Goal: Task Accomplishment & Management: Manage account settings

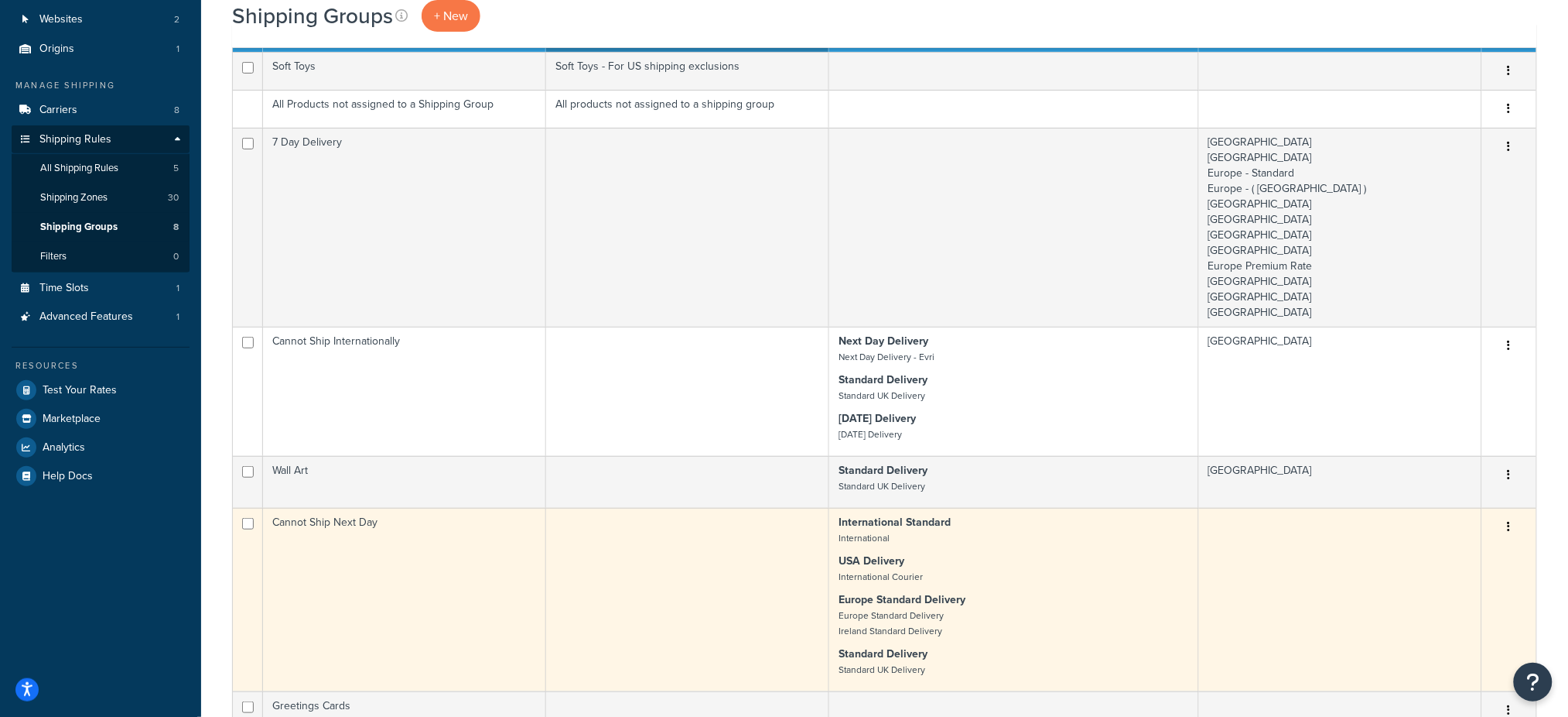
scroll to position [113, 0]
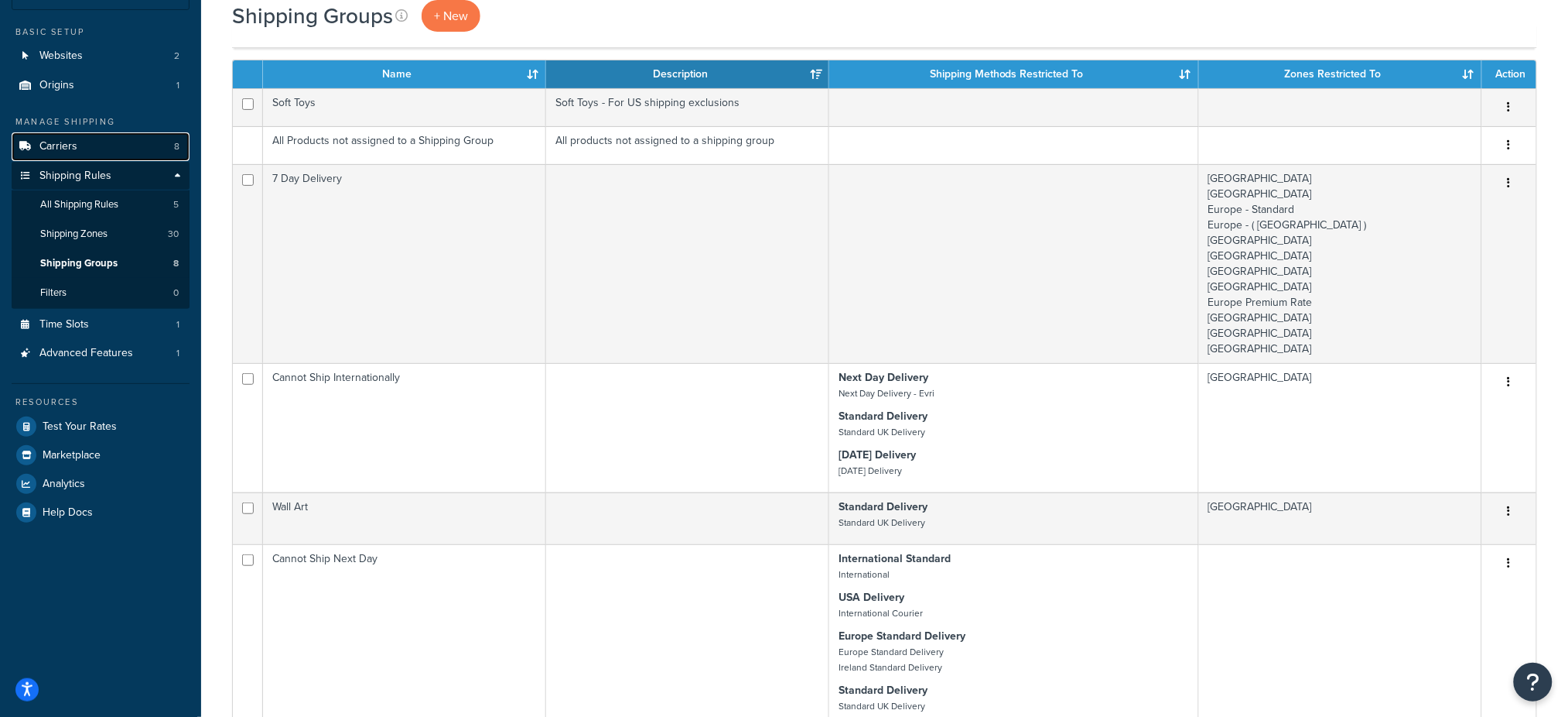
click at [67, 150] on span "Carriers" at bounding box center [58, 147] width 38 height 13
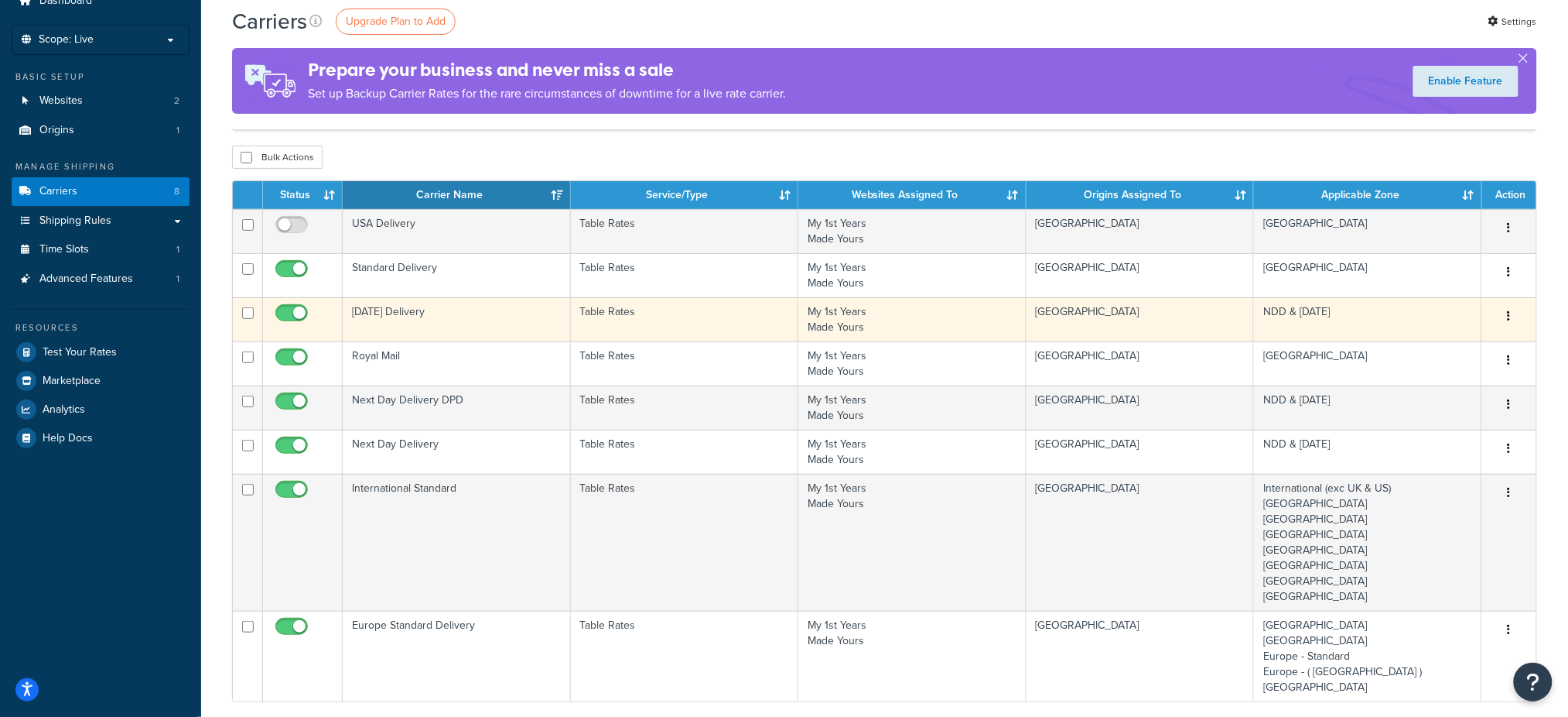
scroll to position [103, 0]
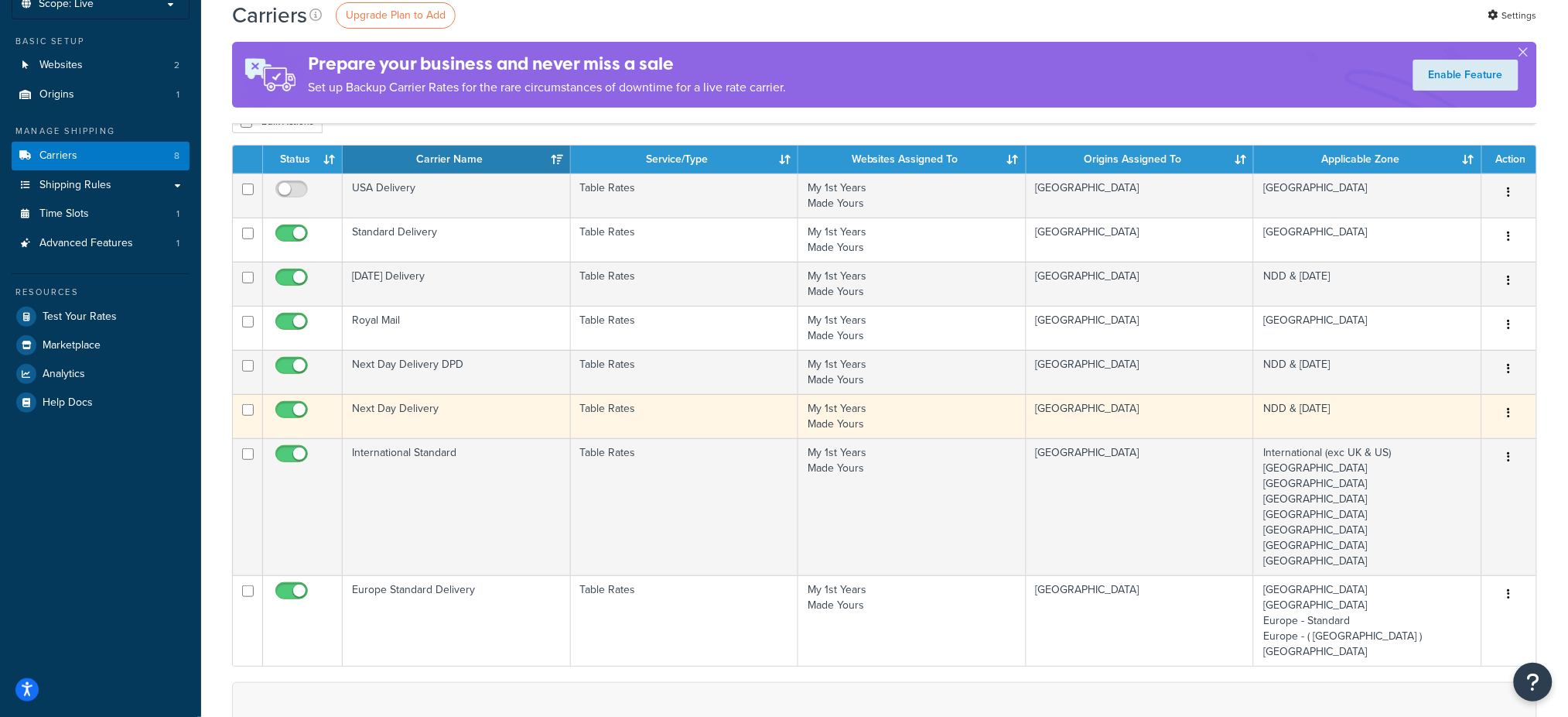
click at [427, 405] on td "Next Day Delivery" at bounding box center [457, 416] width 228 height 44
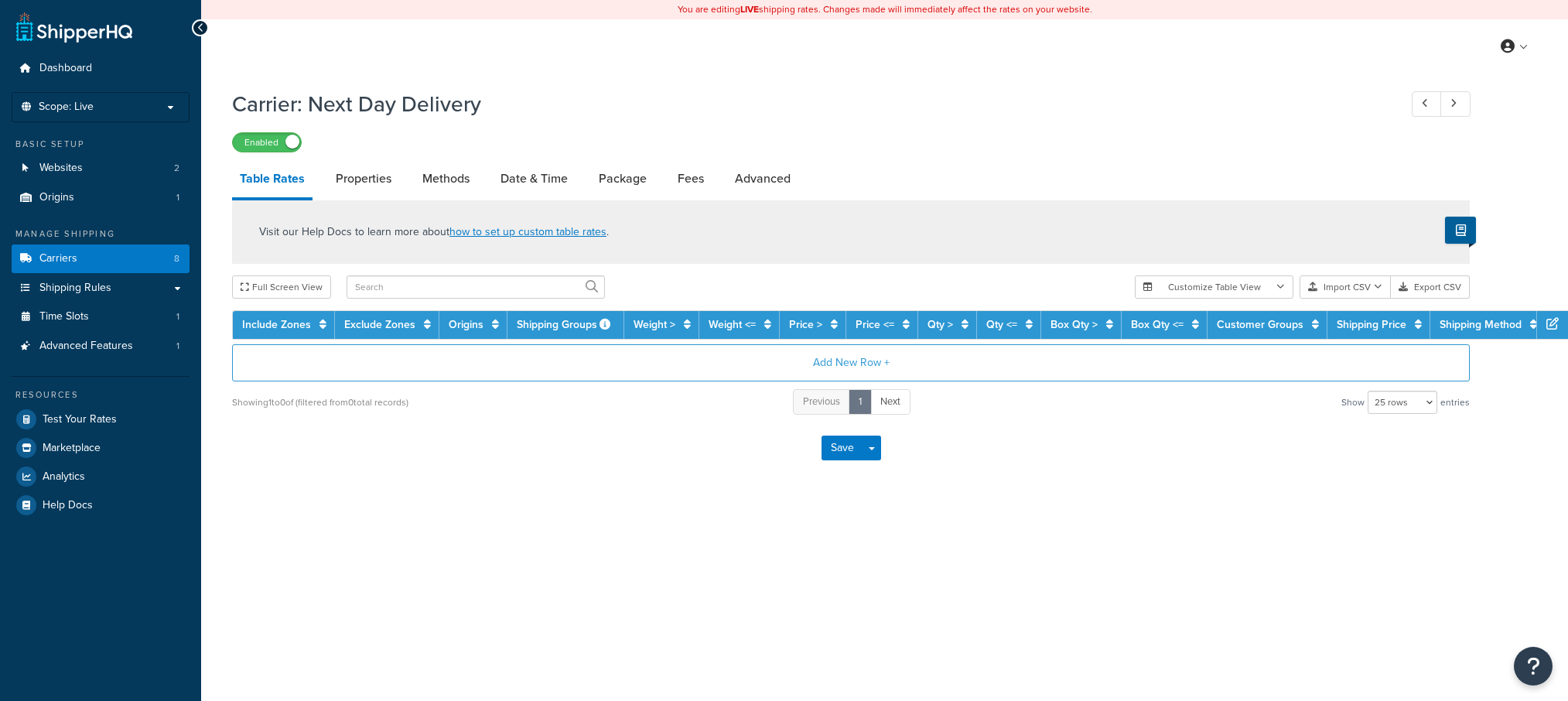
select select "25"
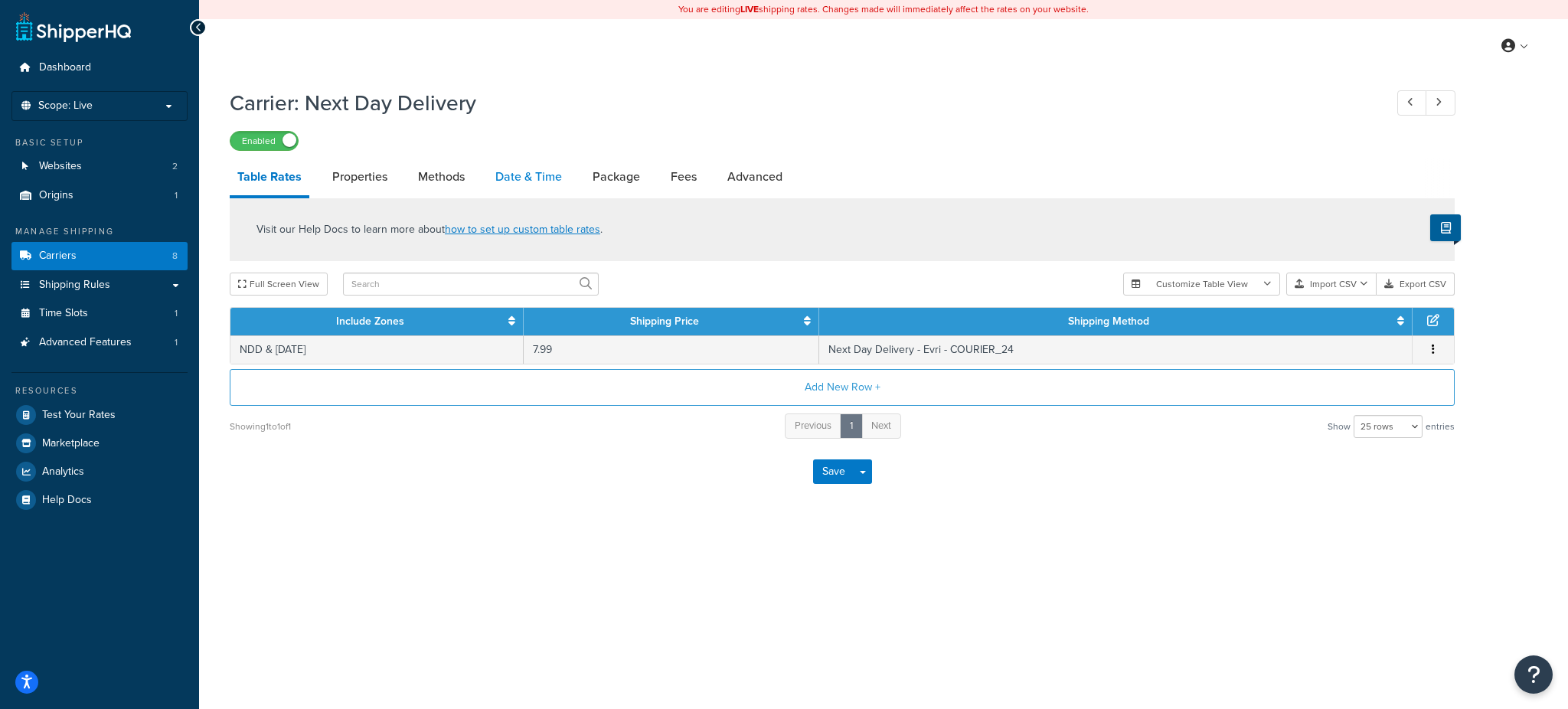
click at [533, 176] on link "Date & Time" at bounding box center [528, 176] width 82 height 37
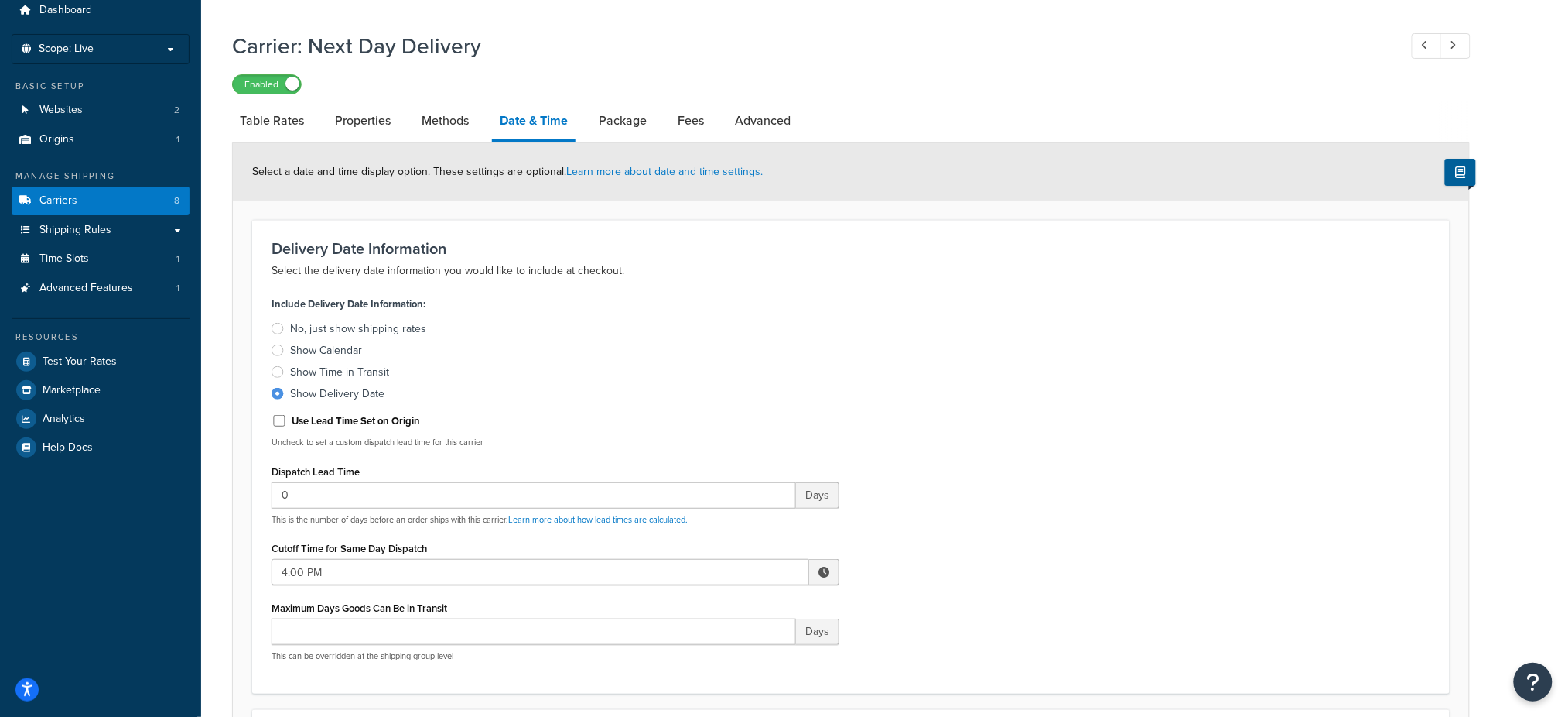
scroll to position [206, 0]
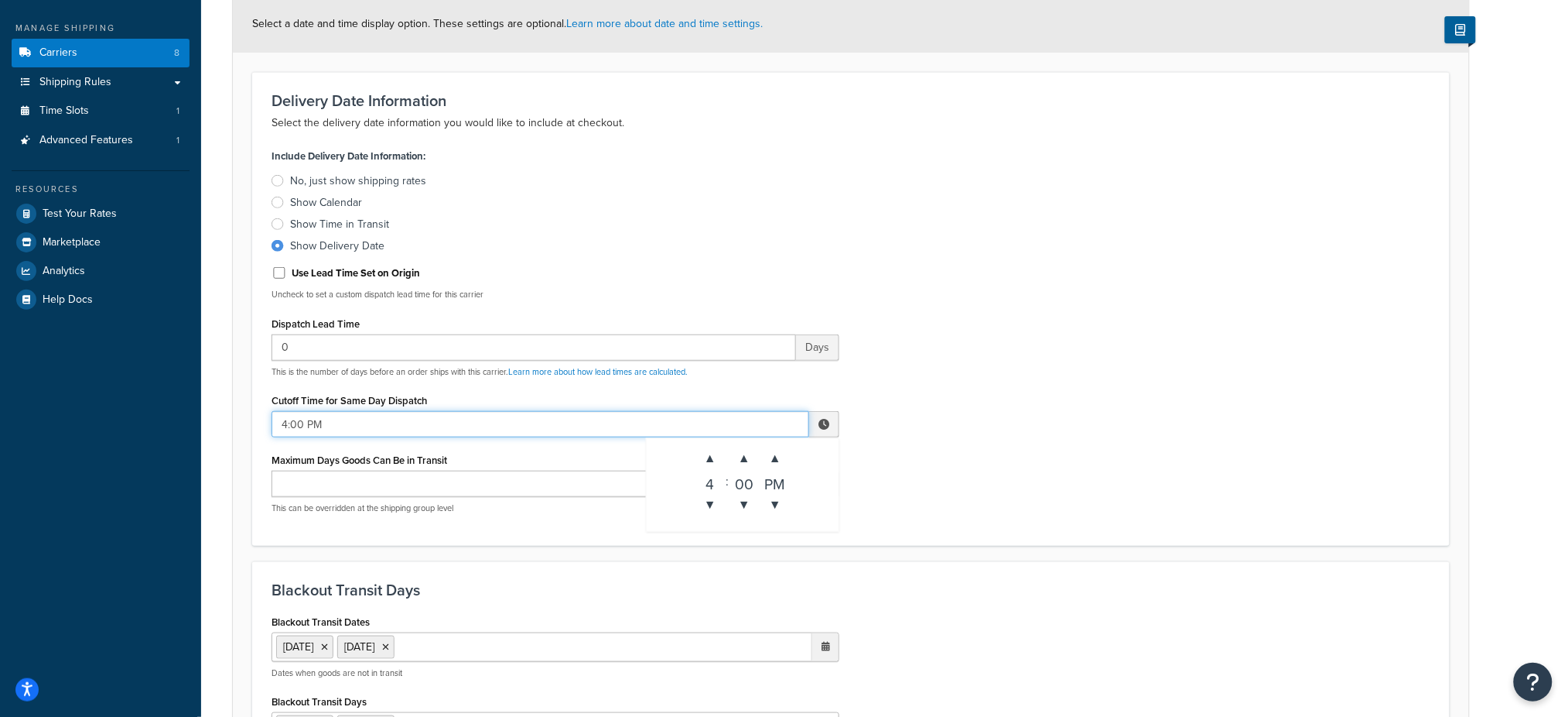
click at [770, 422] on input "4:00 PM" at bounding box center [540, 424] width 537 height 27
click at [709, 499] on span "▼" at bounding box center [710, 504] width 31 height 31
type input "2:00 PM"
click at [968, 479] on div "Include Delivery Date Information: No, just show shipping rates Show Calendar S…" at bounding box center [851, 335] width 1182 height 381
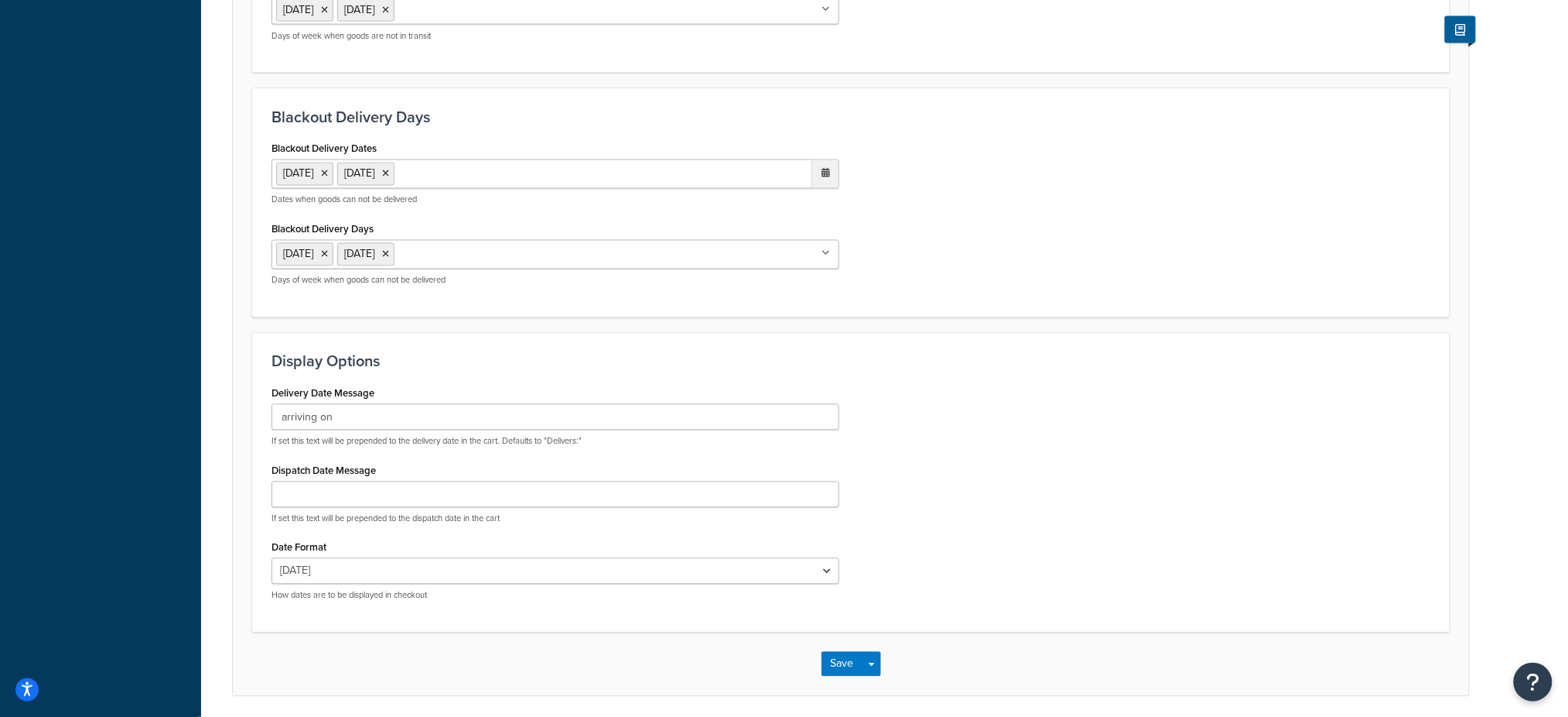
scroll to position [980, 0]
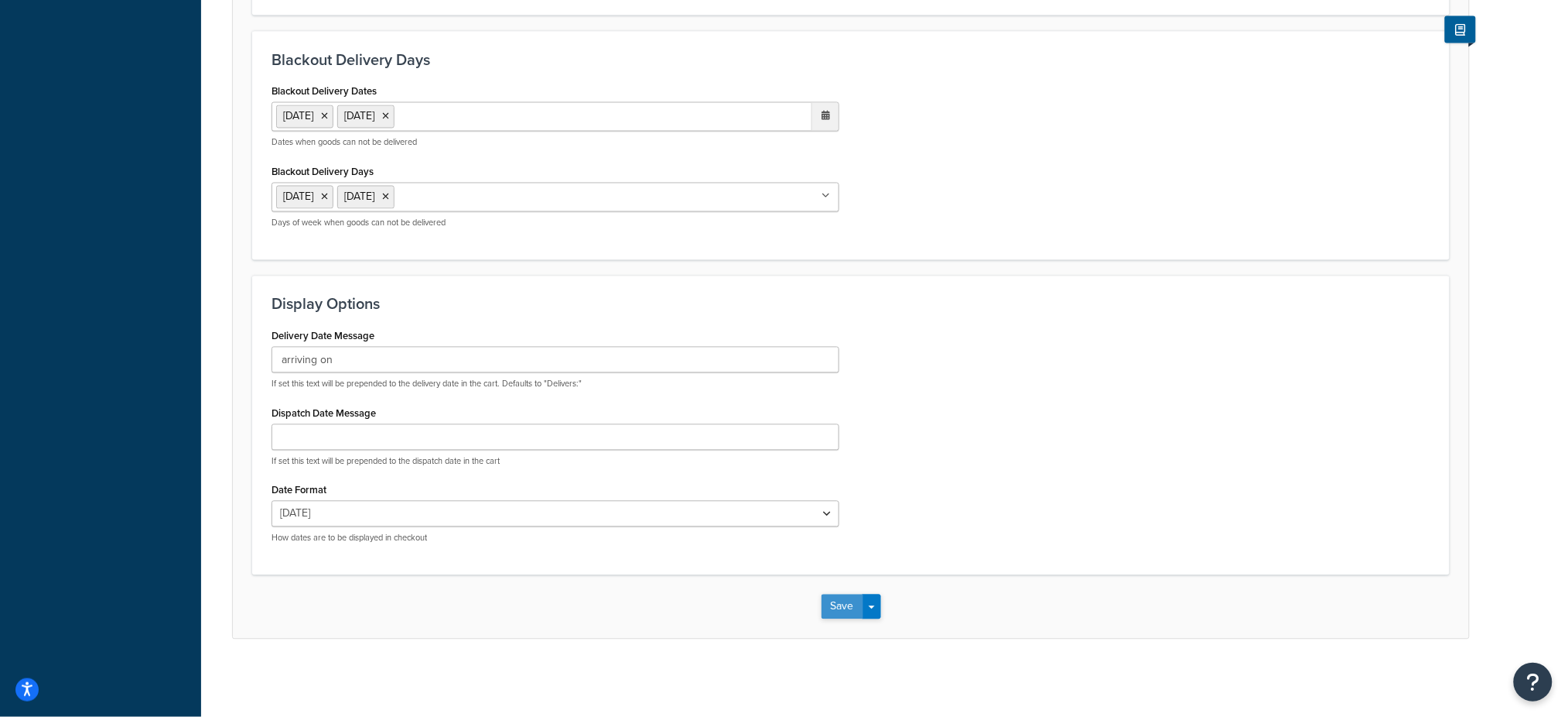
click at [832, 604] on button "Save" at bounding box center [842, 607] width 42 height 25
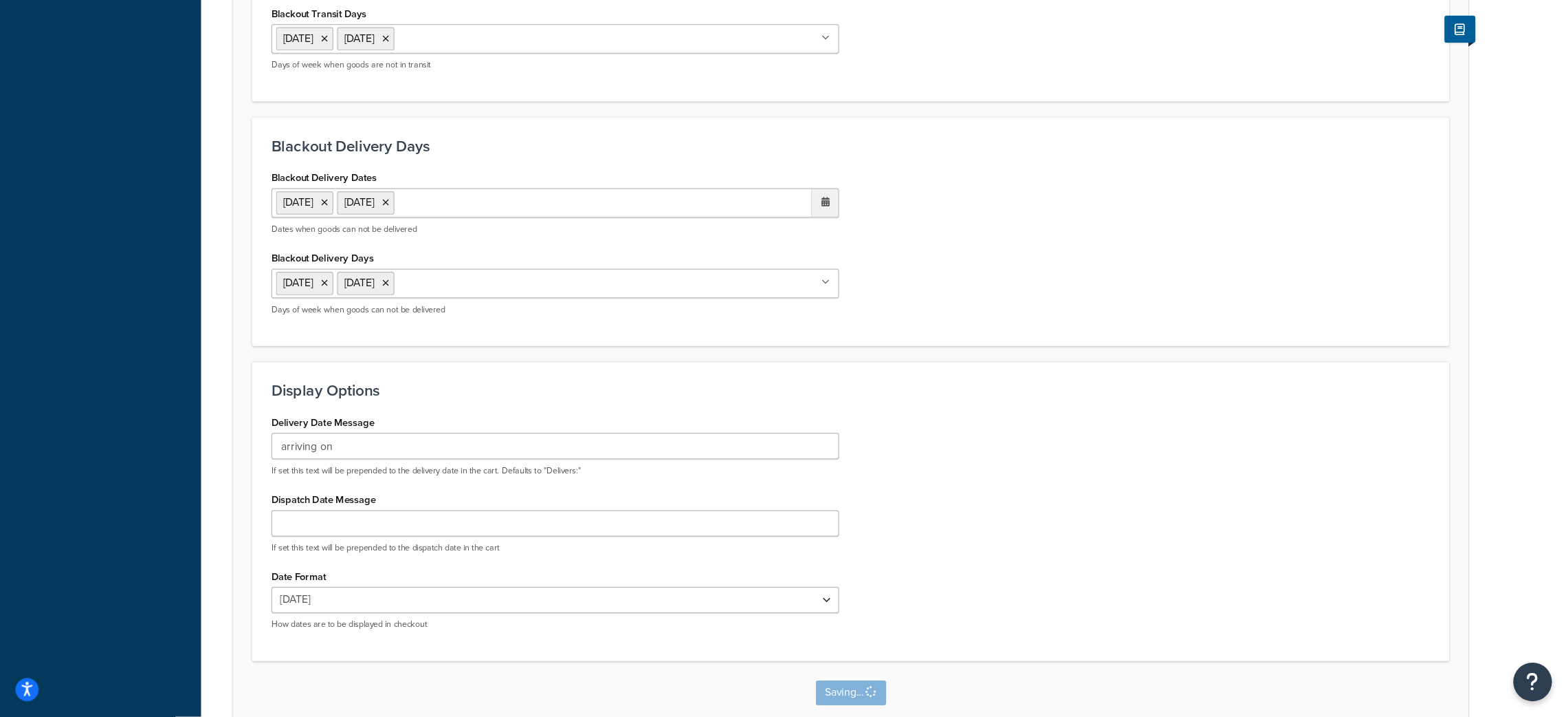
scroll to position [0, 0]
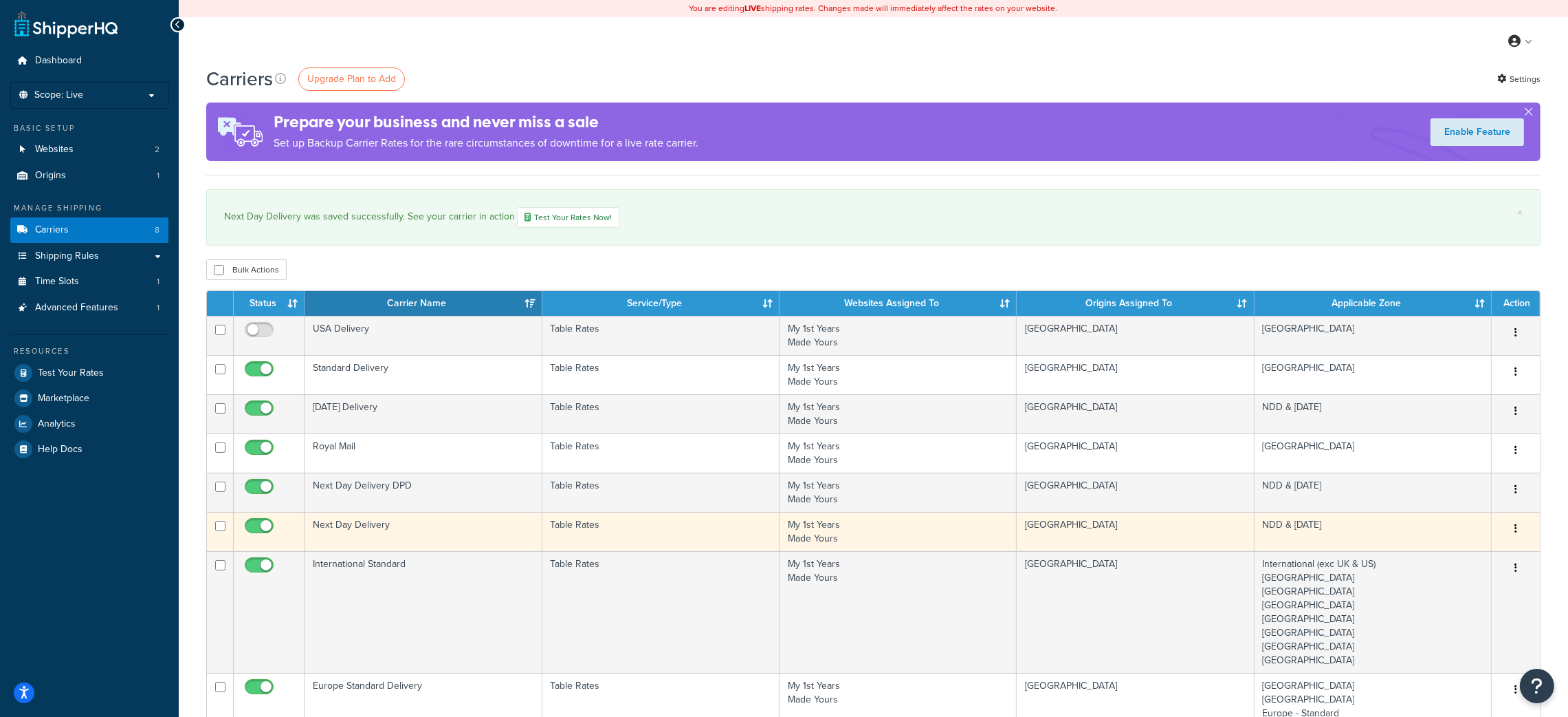
click at [369, 525] on td "Next Day Delivery" at bounding box center [423, 531] width 237 height 39
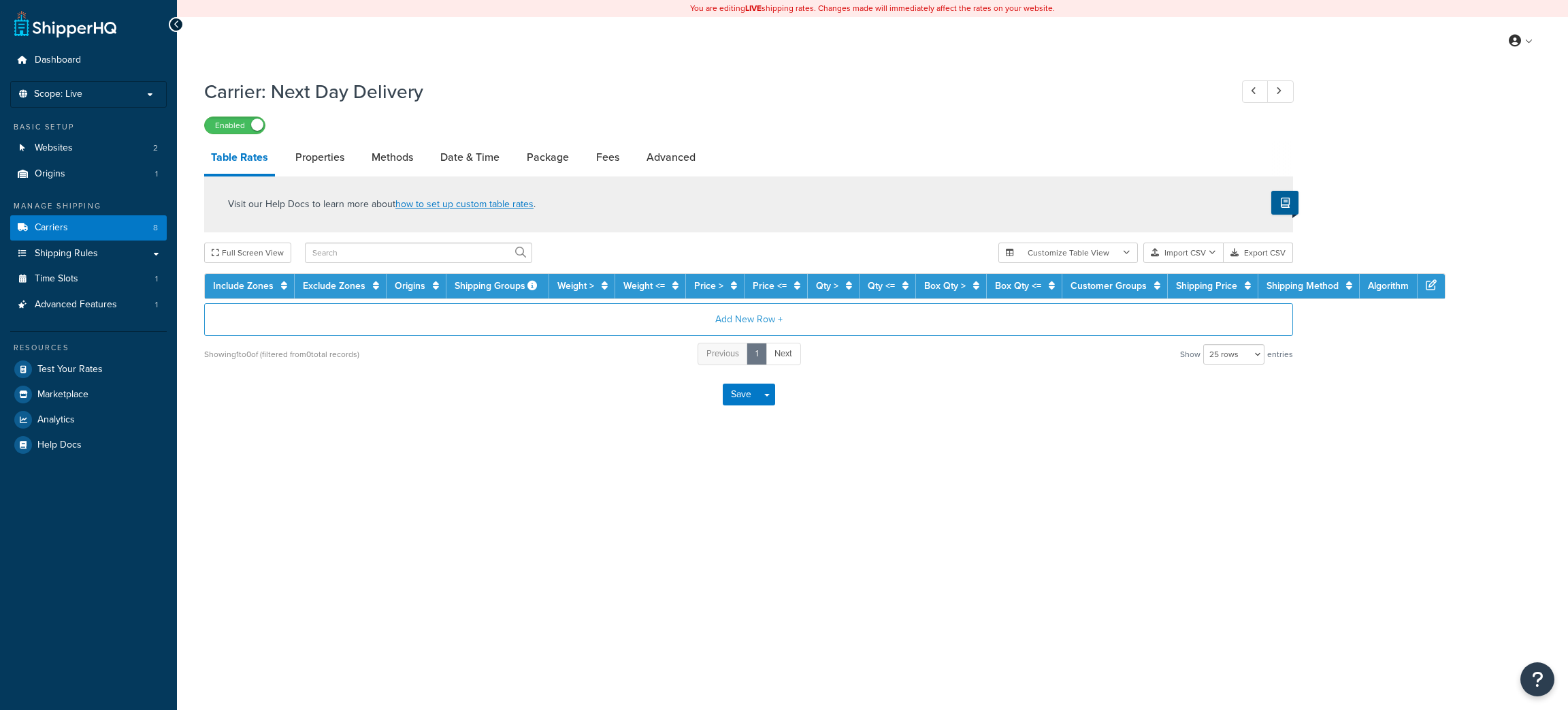
select select "25"
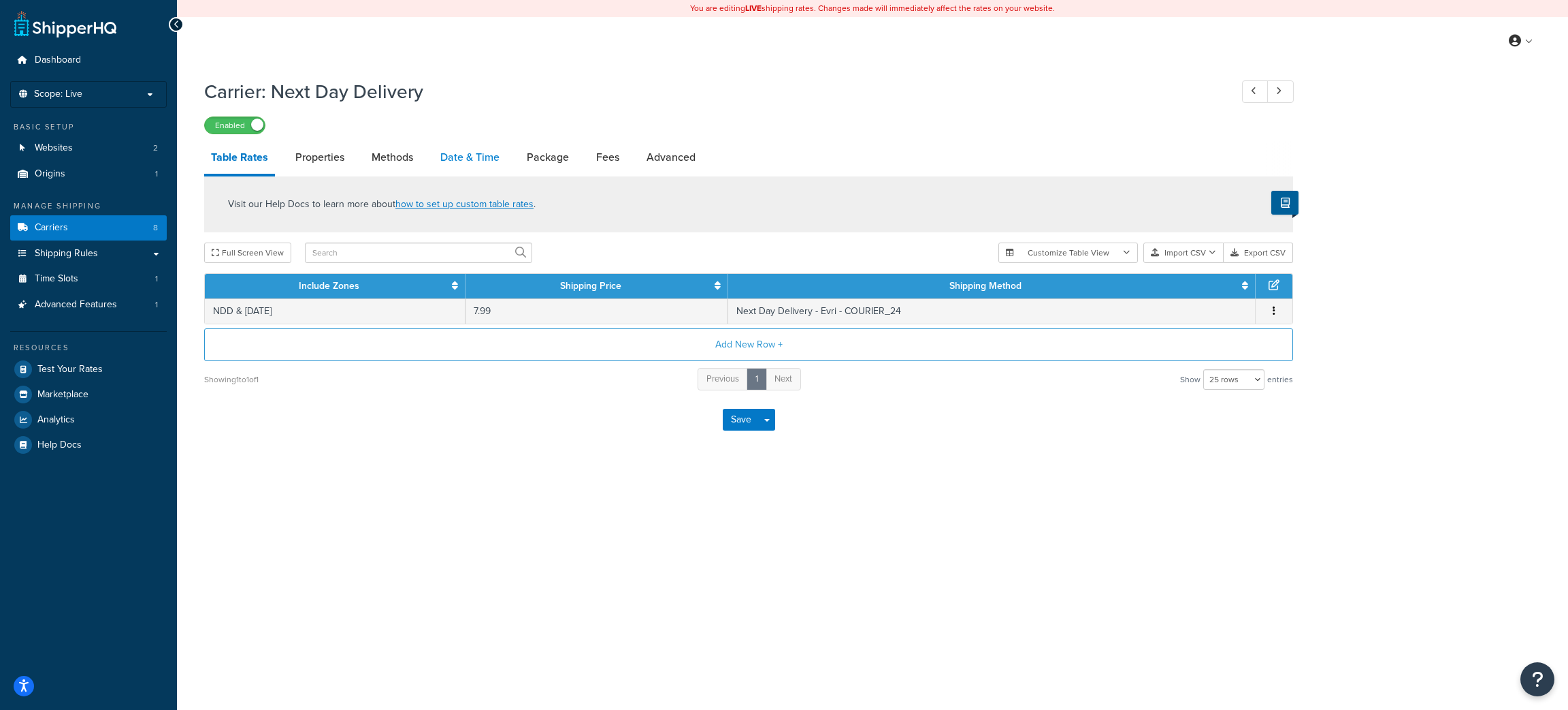
click at [490, 154] on link "Date & Time" at bounding box center [470, 157] width 73 height 33
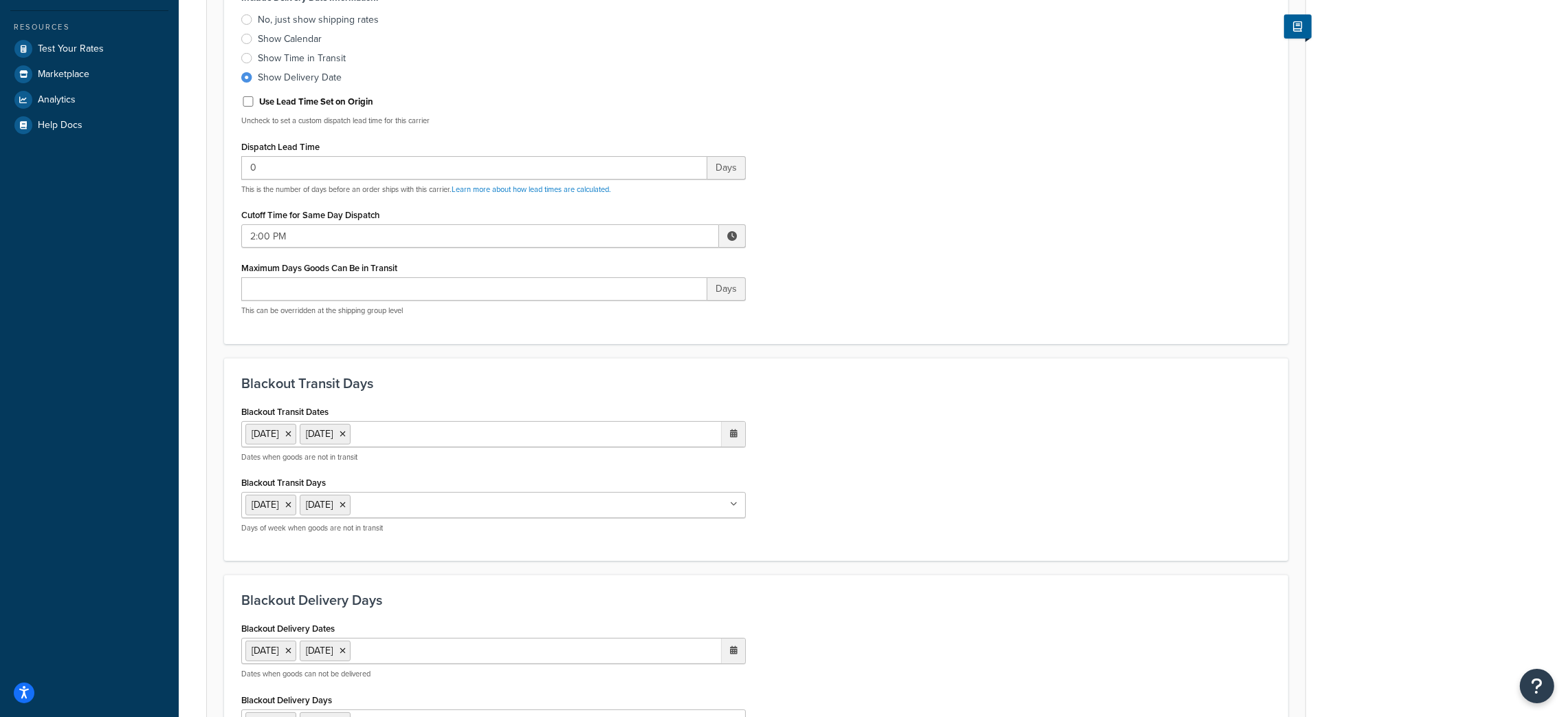
scroll to position [722, 0]
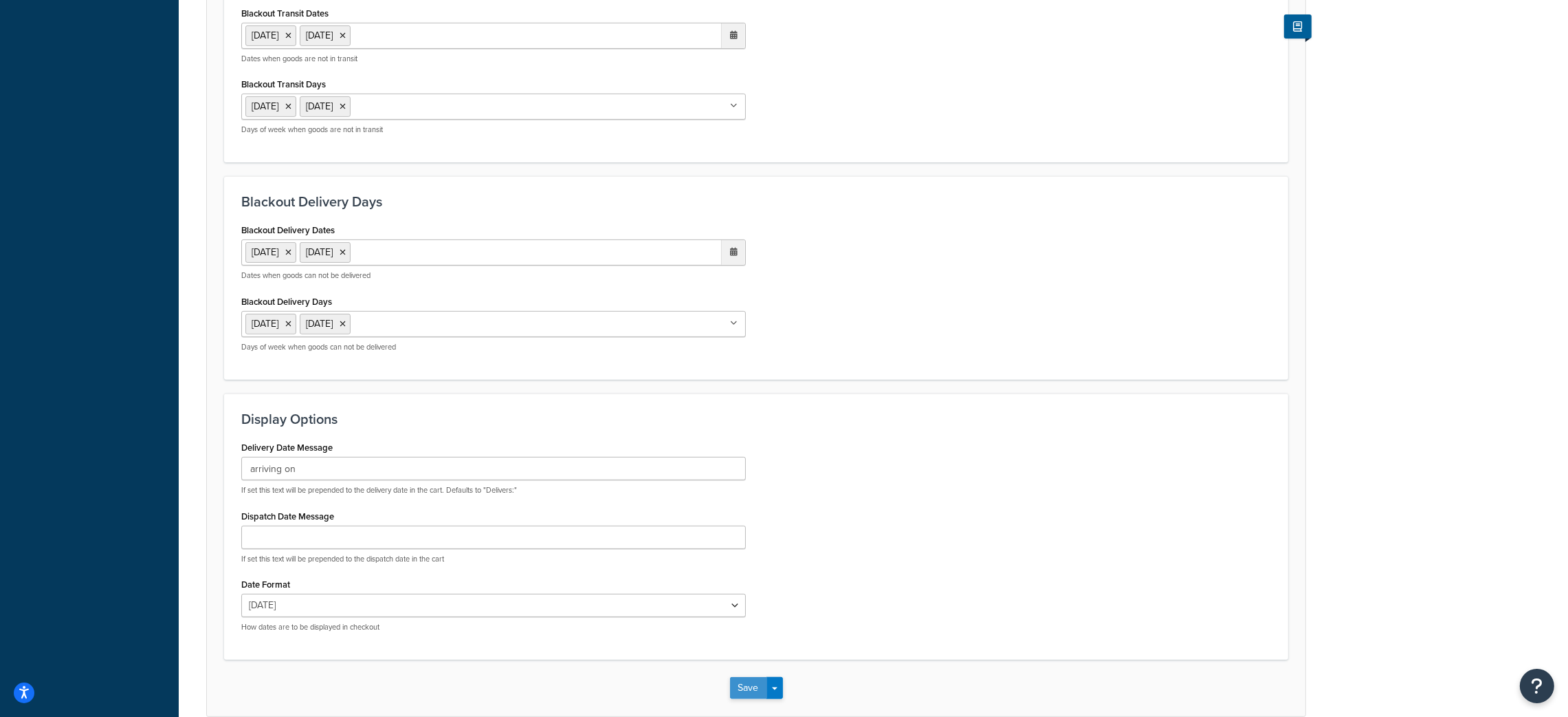
click at [748, 689] on button "Save" at bounding box center [748, 688] width 37 height 22
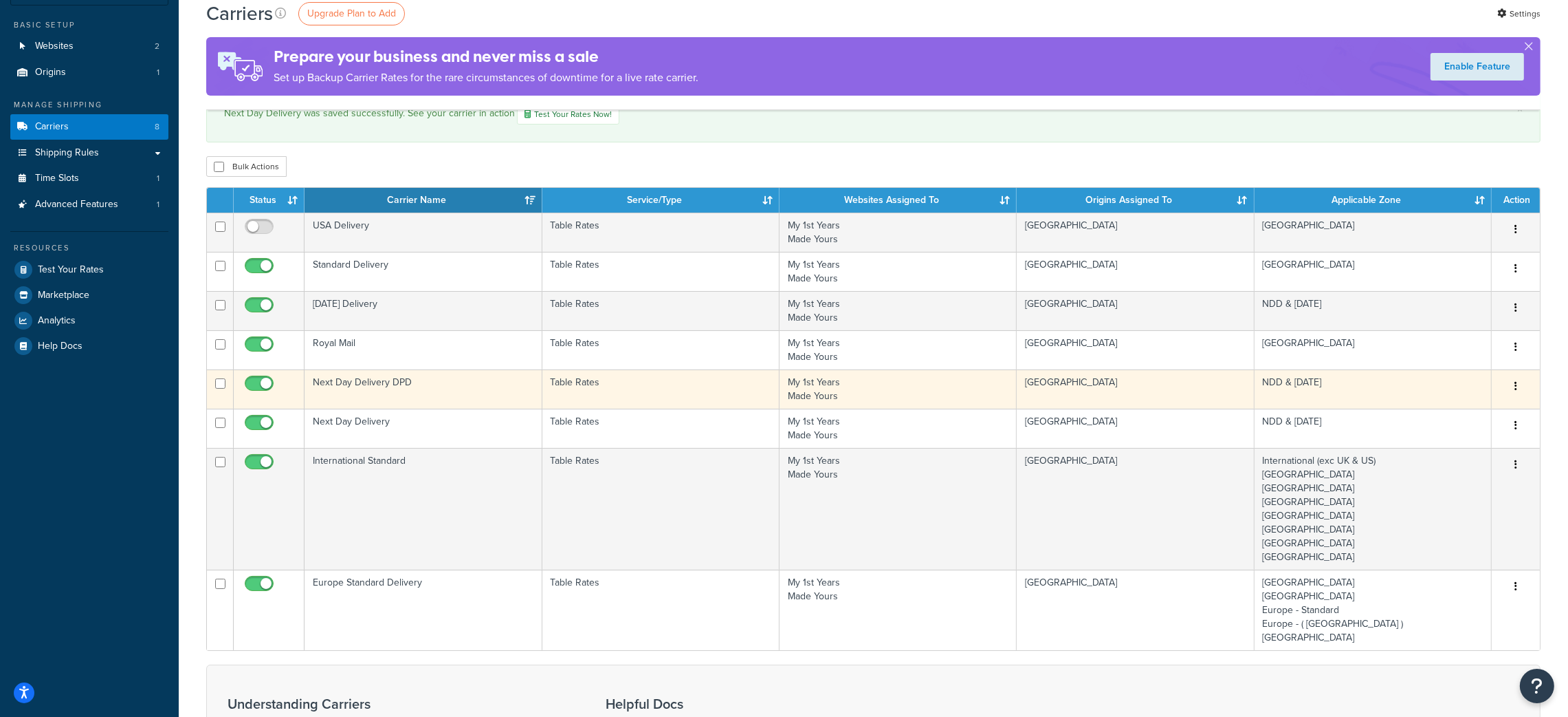
click at [349, 378] on td "Next Day Delivery DPD" at bounding box center [423, 389] width 237 height 39
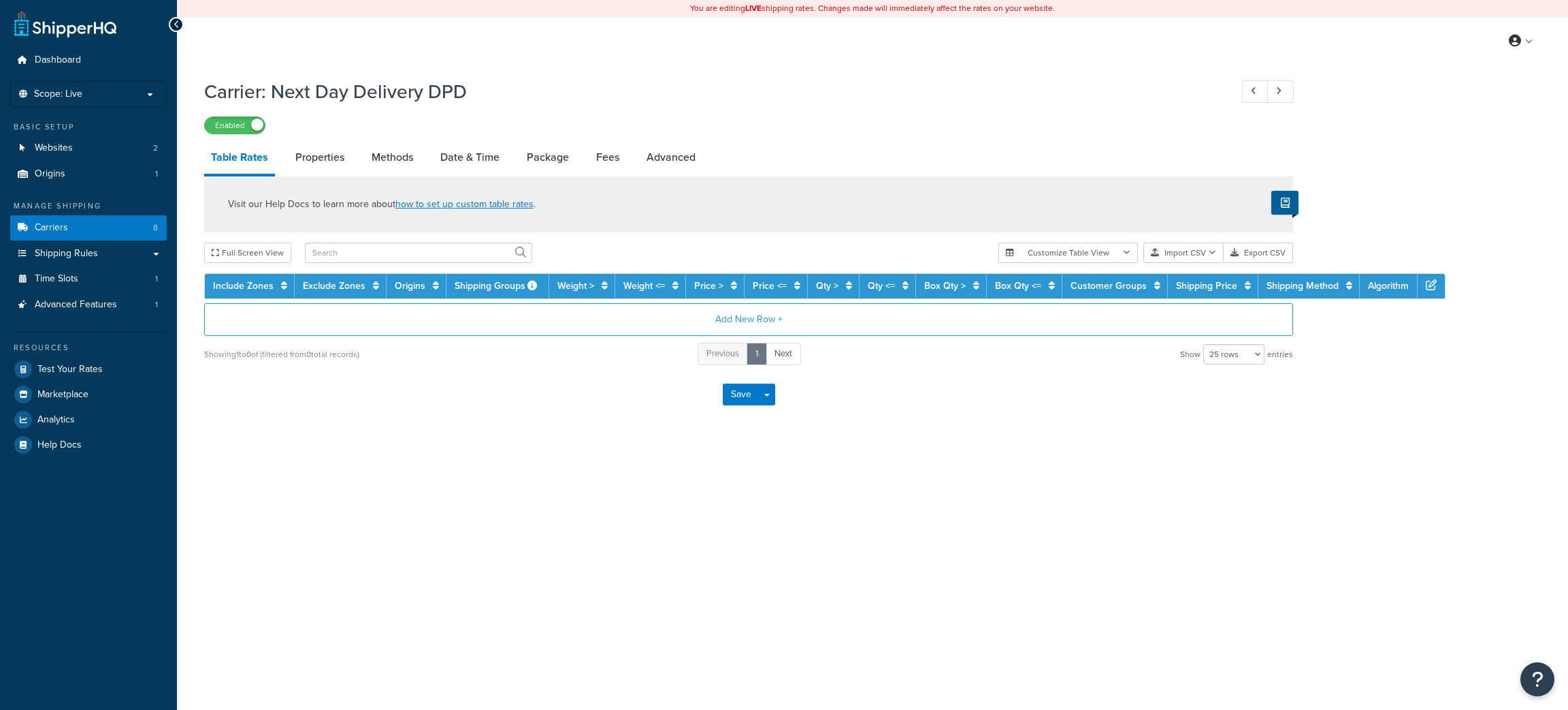
select select "25"
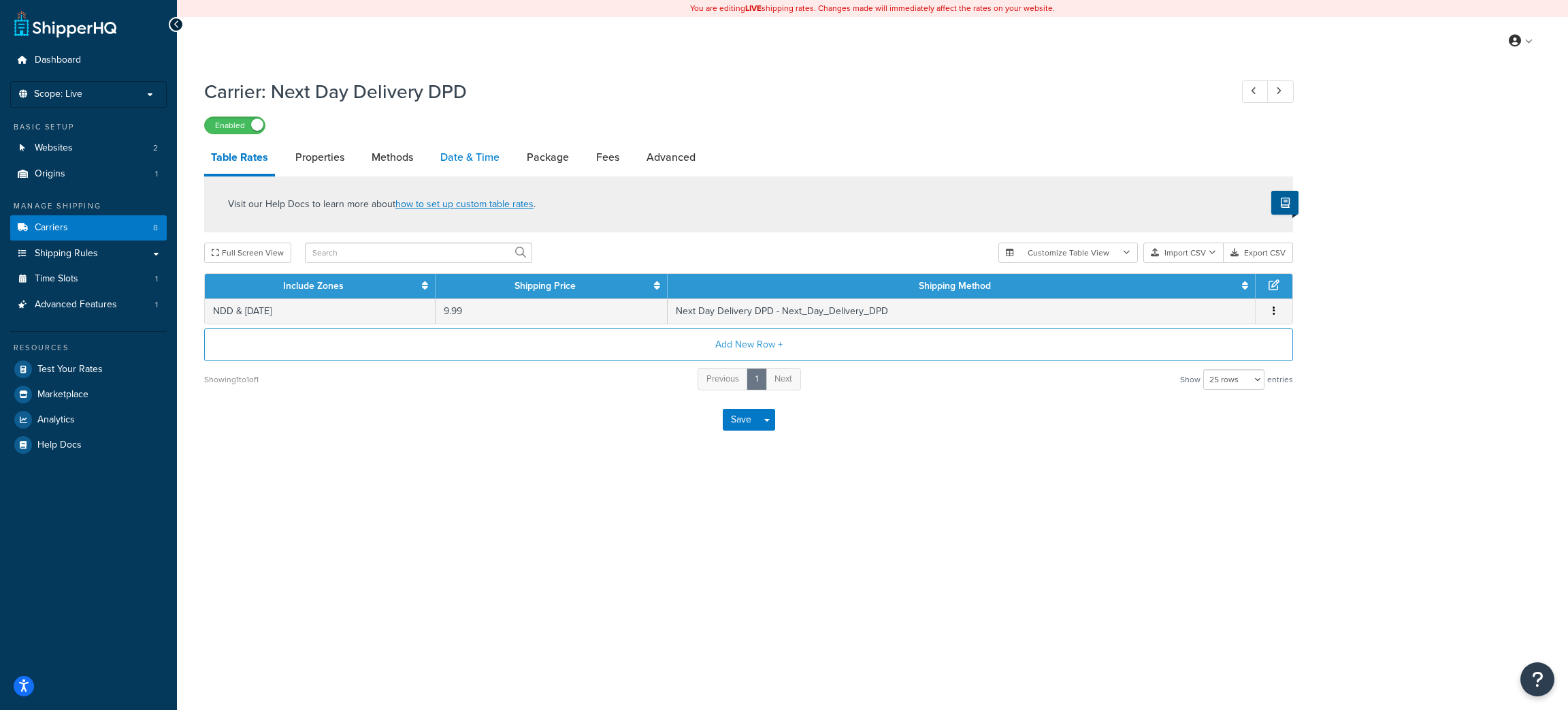
click at [480, 155] on link "Date & Time" at bounding box center [470, 157] width 73 height 33
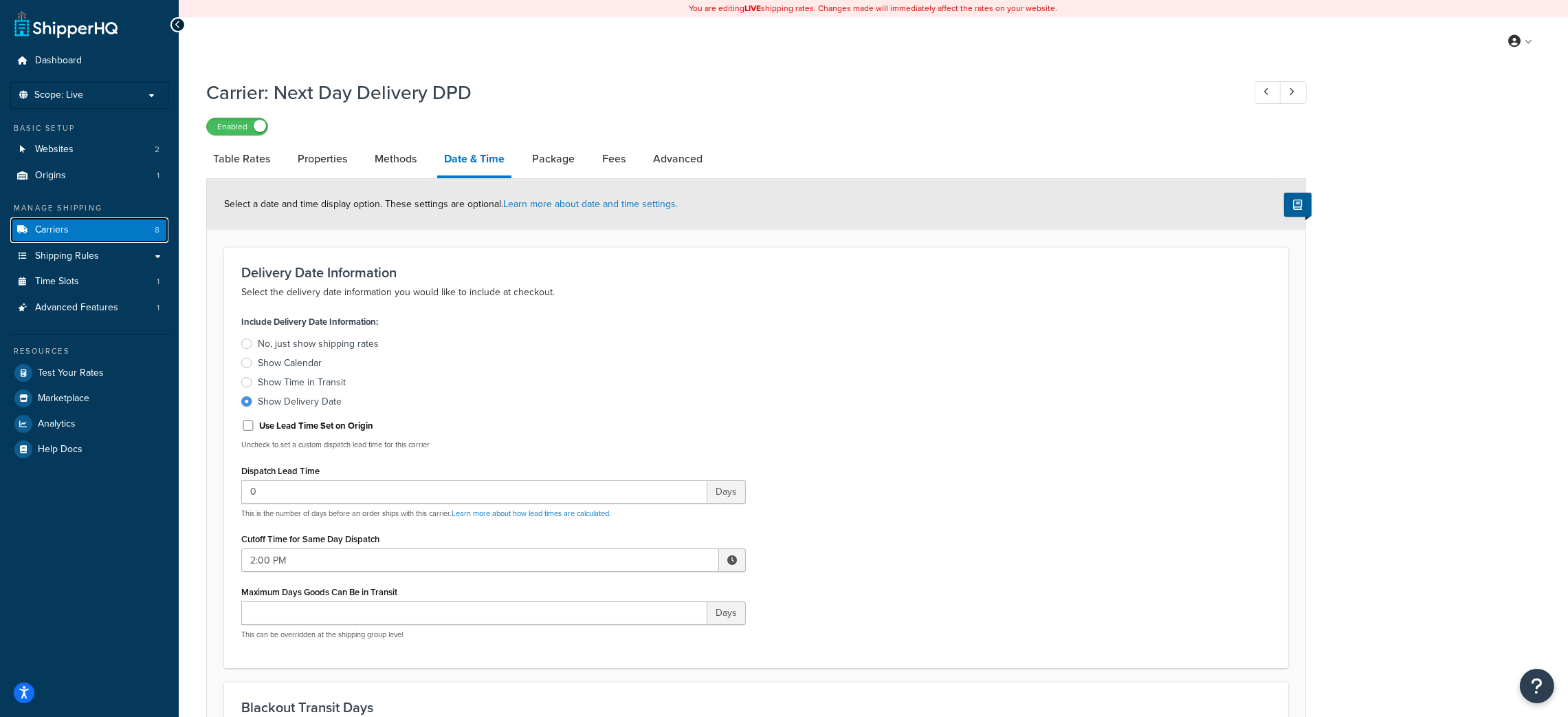
click at [80, 227] on link "Carriers 8" at bounding box center [90, 230] width 158 height 25
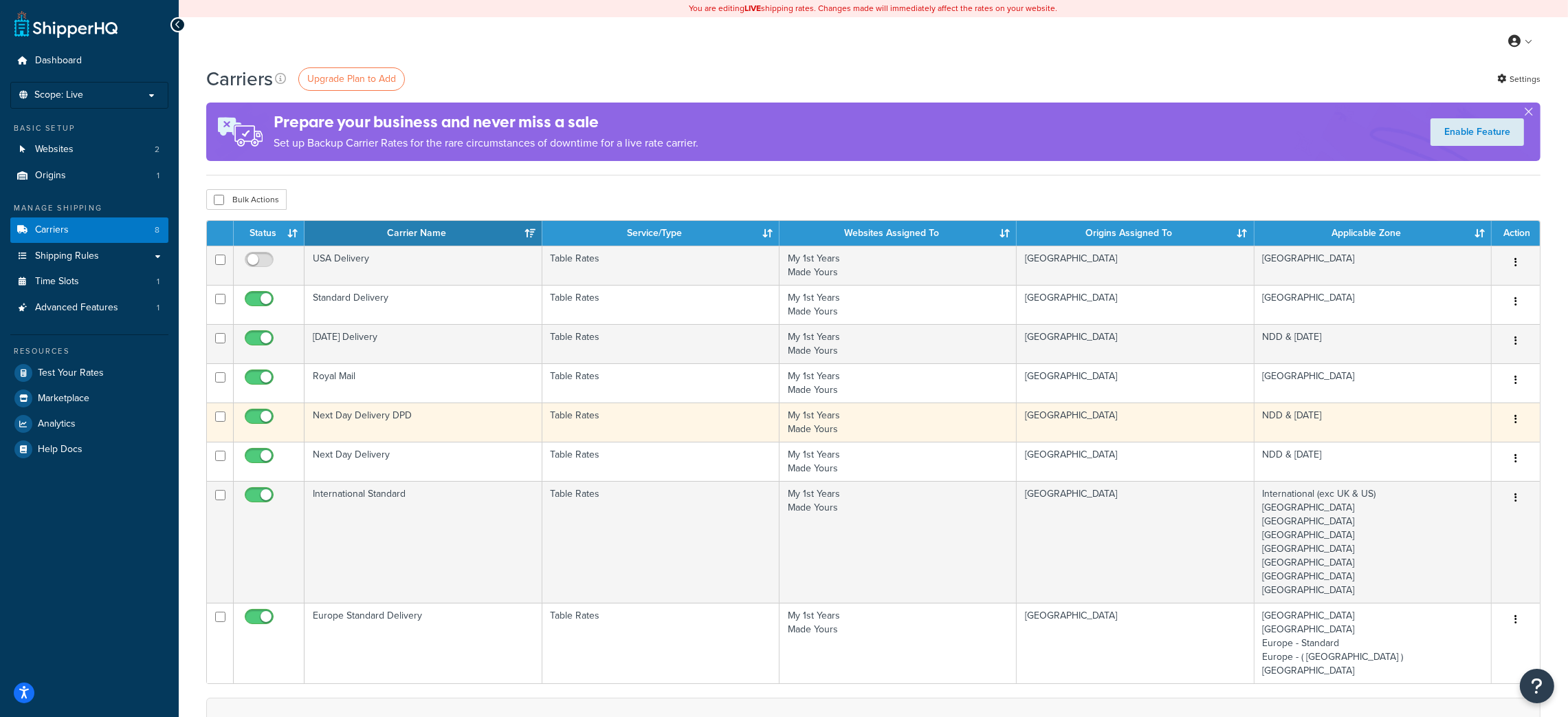
click at [357, 417] on td "Next Day Delivery DPD" at bounding box center [423, 421] width 237 height 39
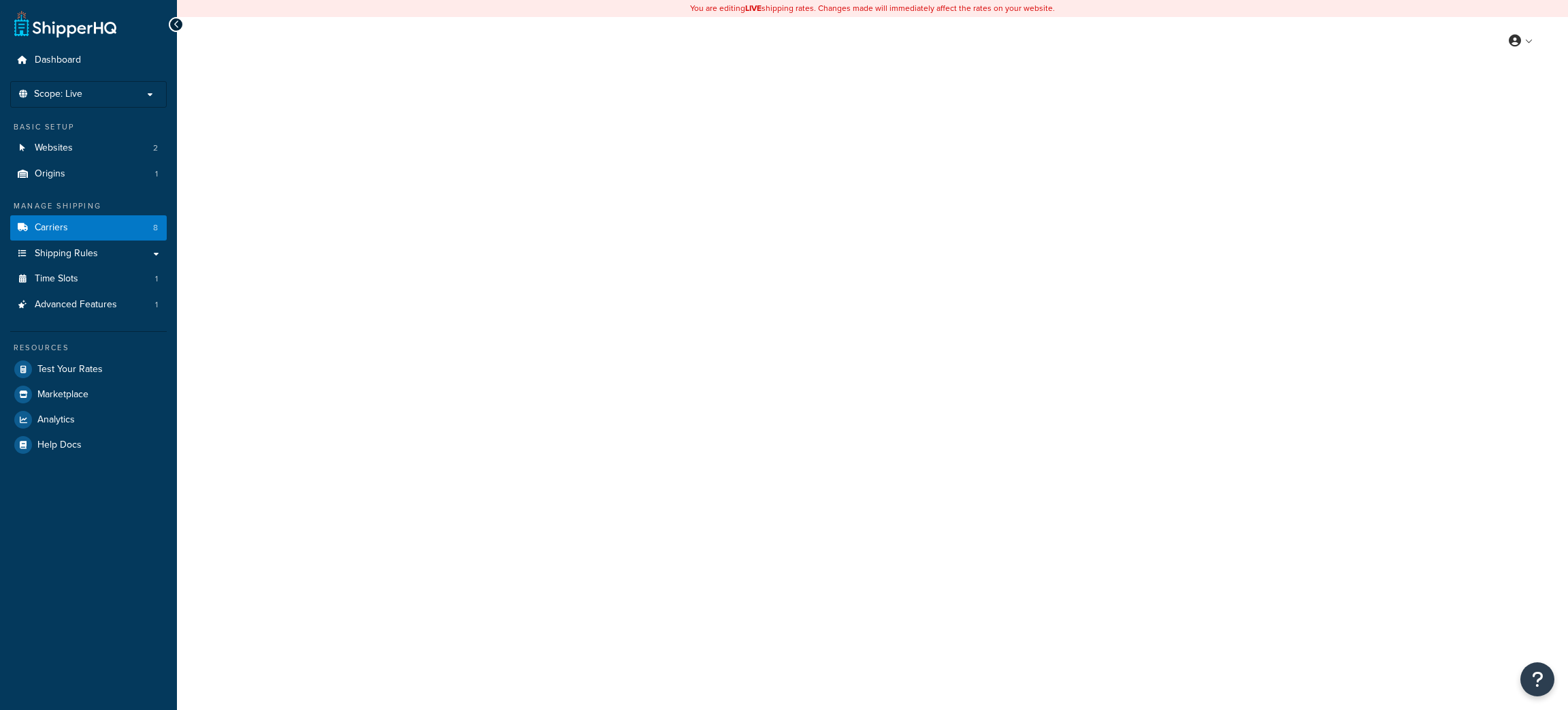
select select "25"
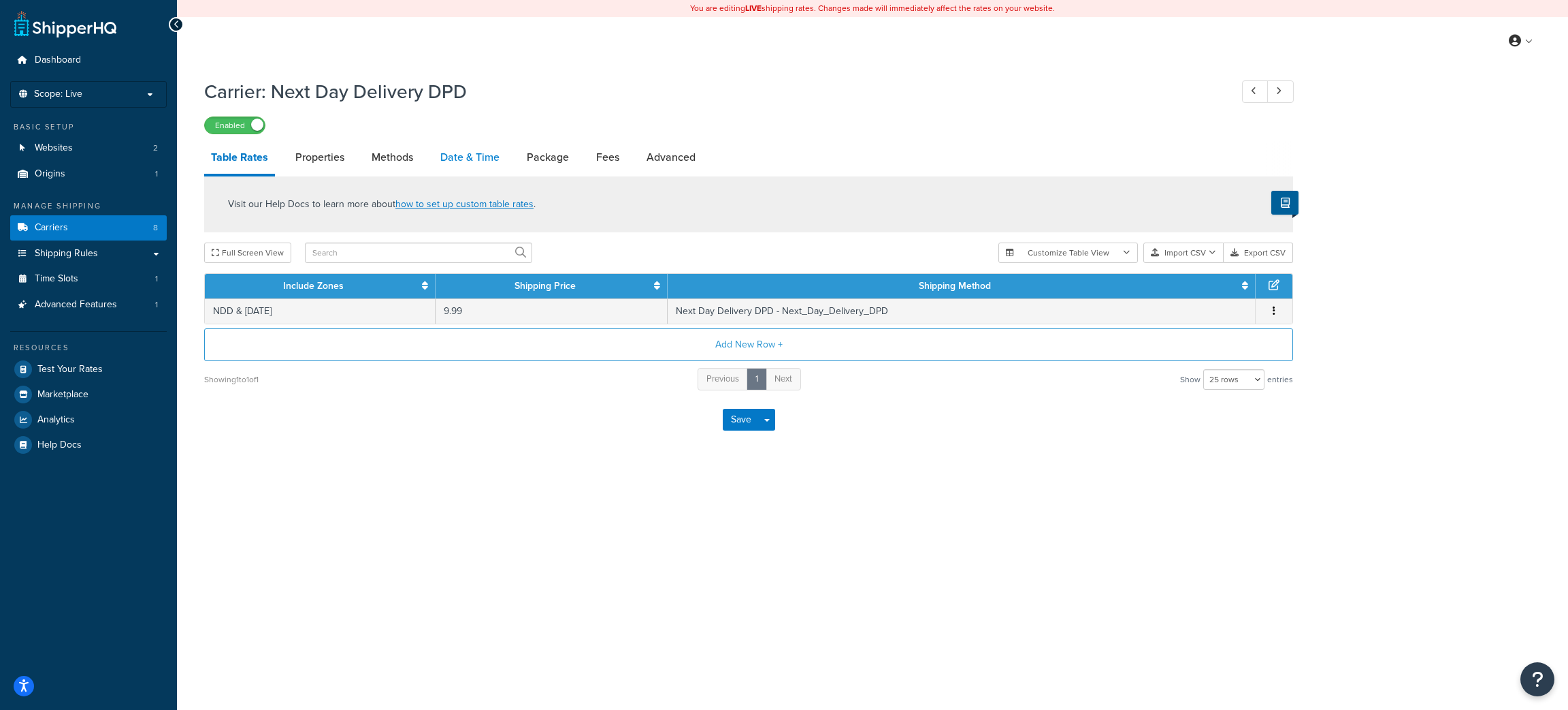
click at [472, 155] on link "Date & Time" at bounding box center [470, 157] width 73 height 33
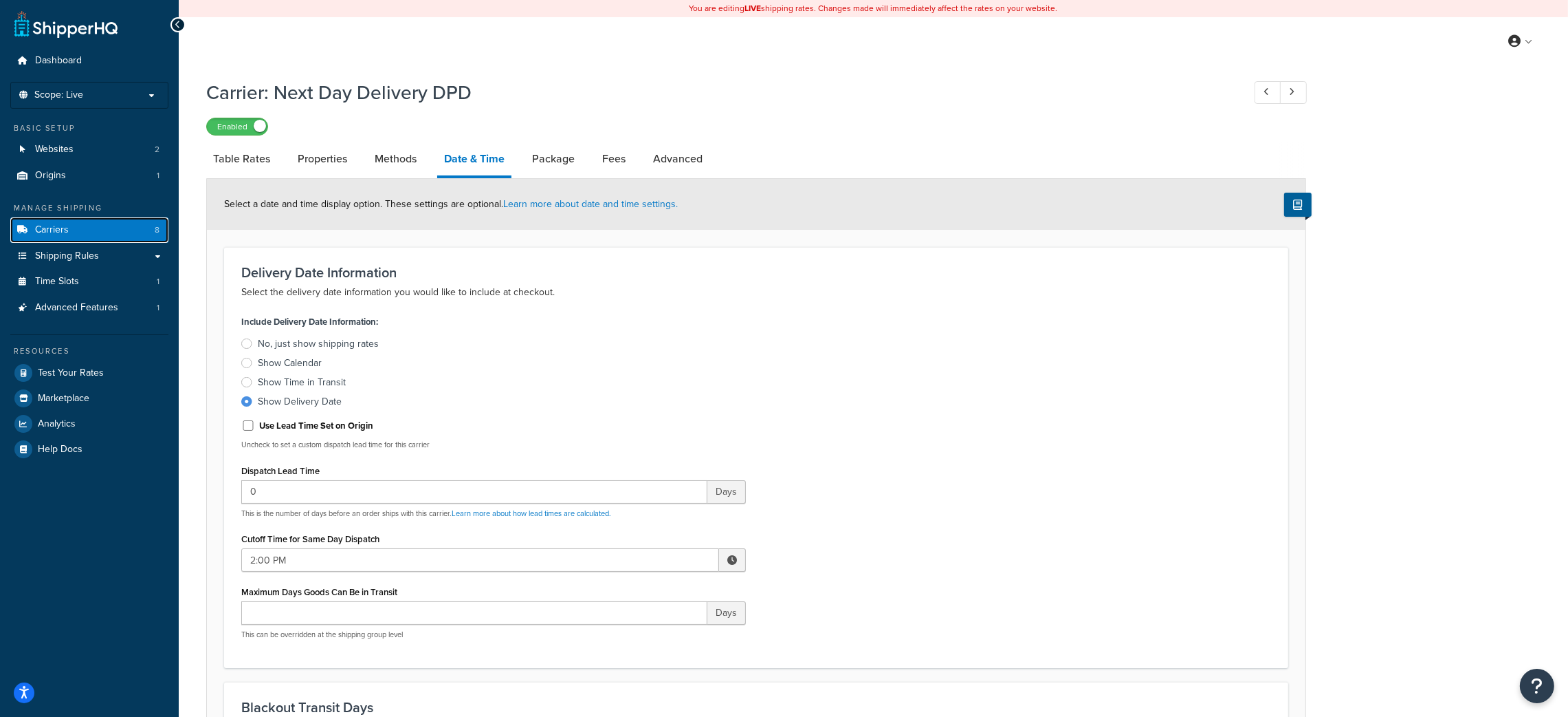
click at [44, 227] on span "Carriers" at bounding box center [52, 230] width 34 height 12
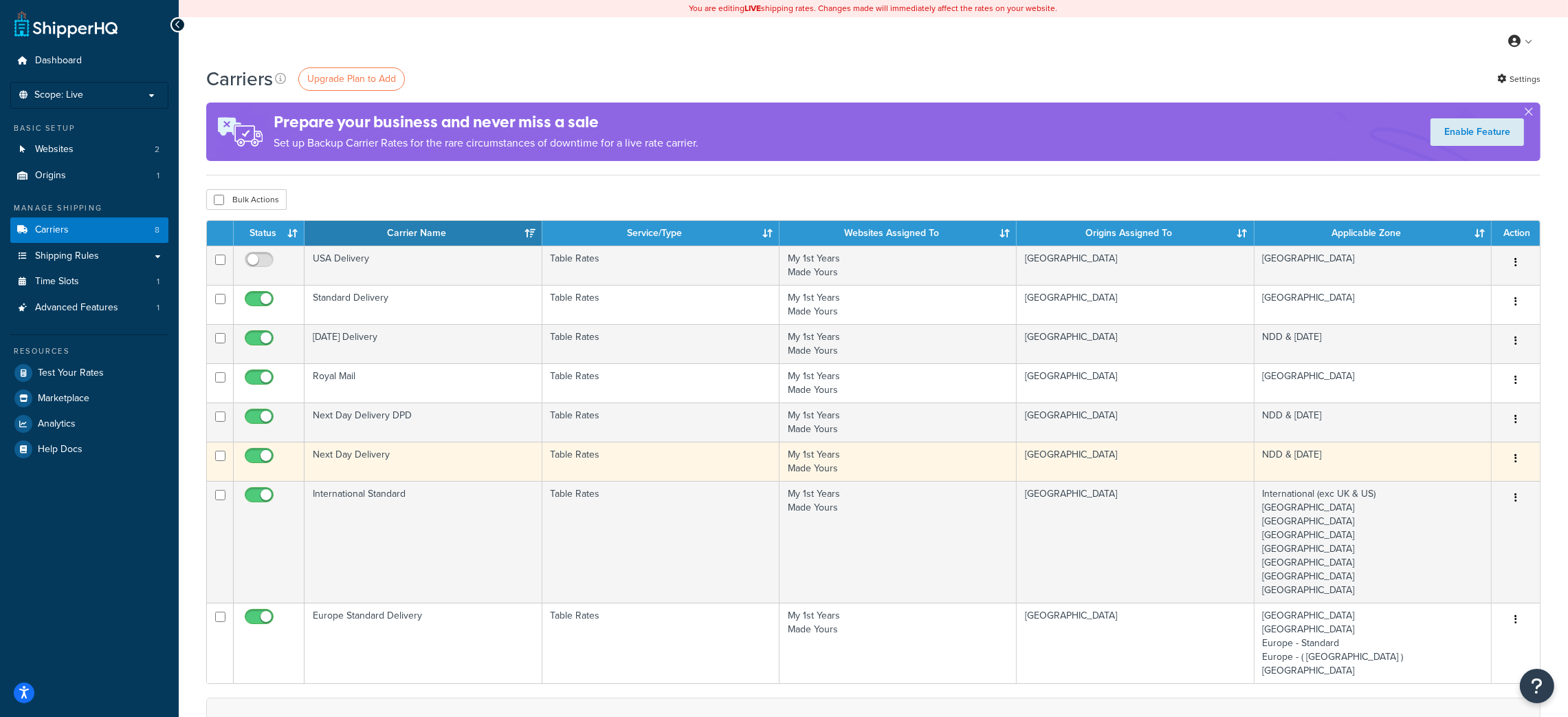
click at [362, 458] on td "Next Day Delivery" at bounding box center [423, 461] width 237 height 39
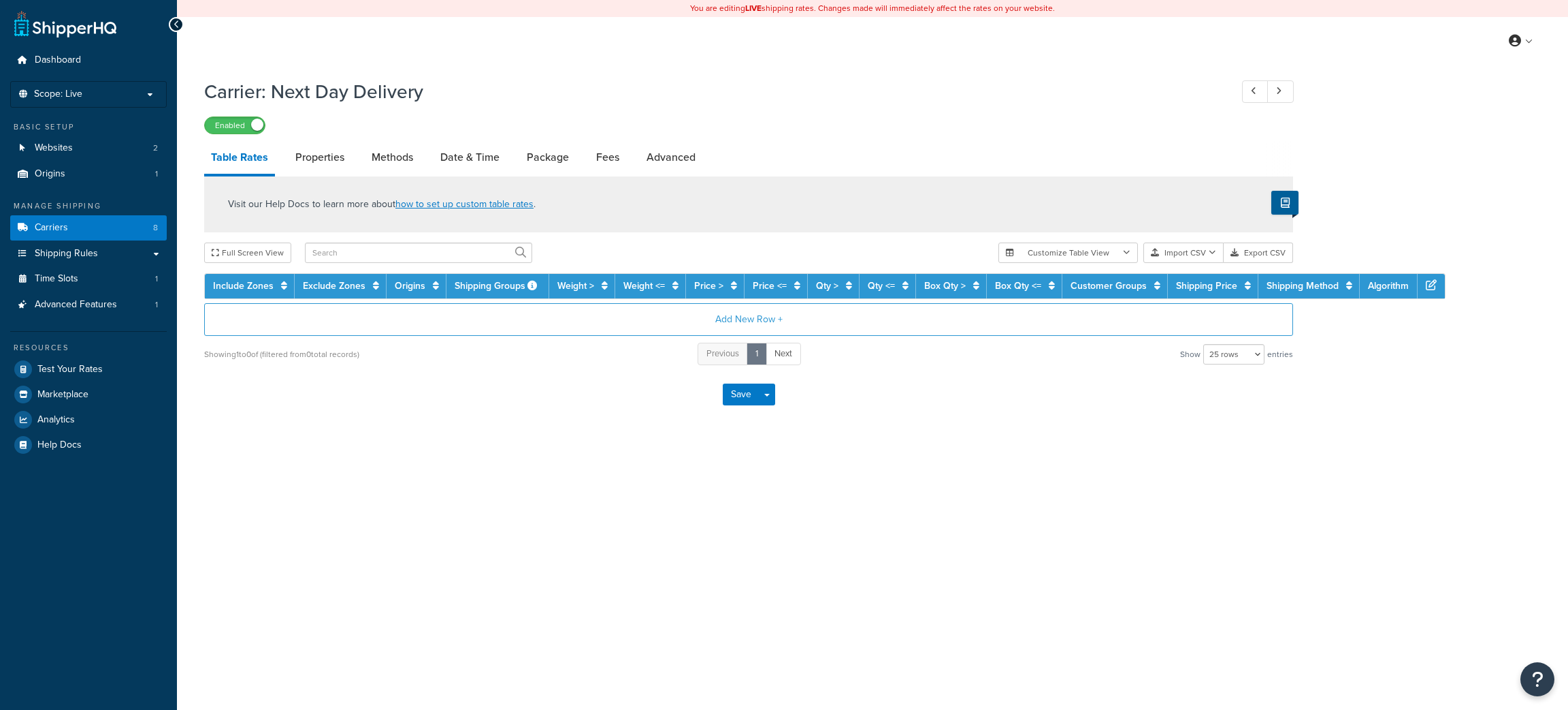
select select "25"
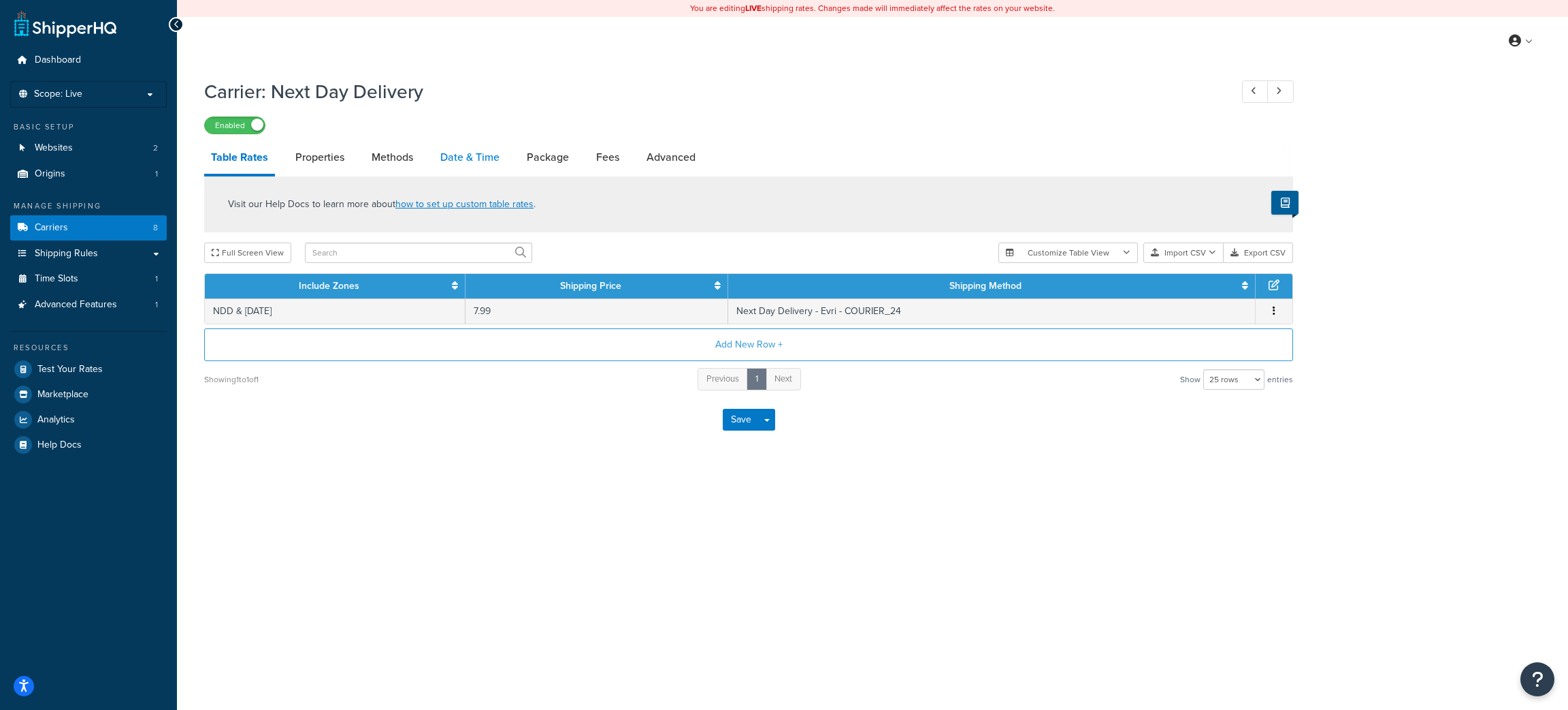
click at [465, 161] on link "Date & Time" at bounding box center [470, 157] width 73 height 33
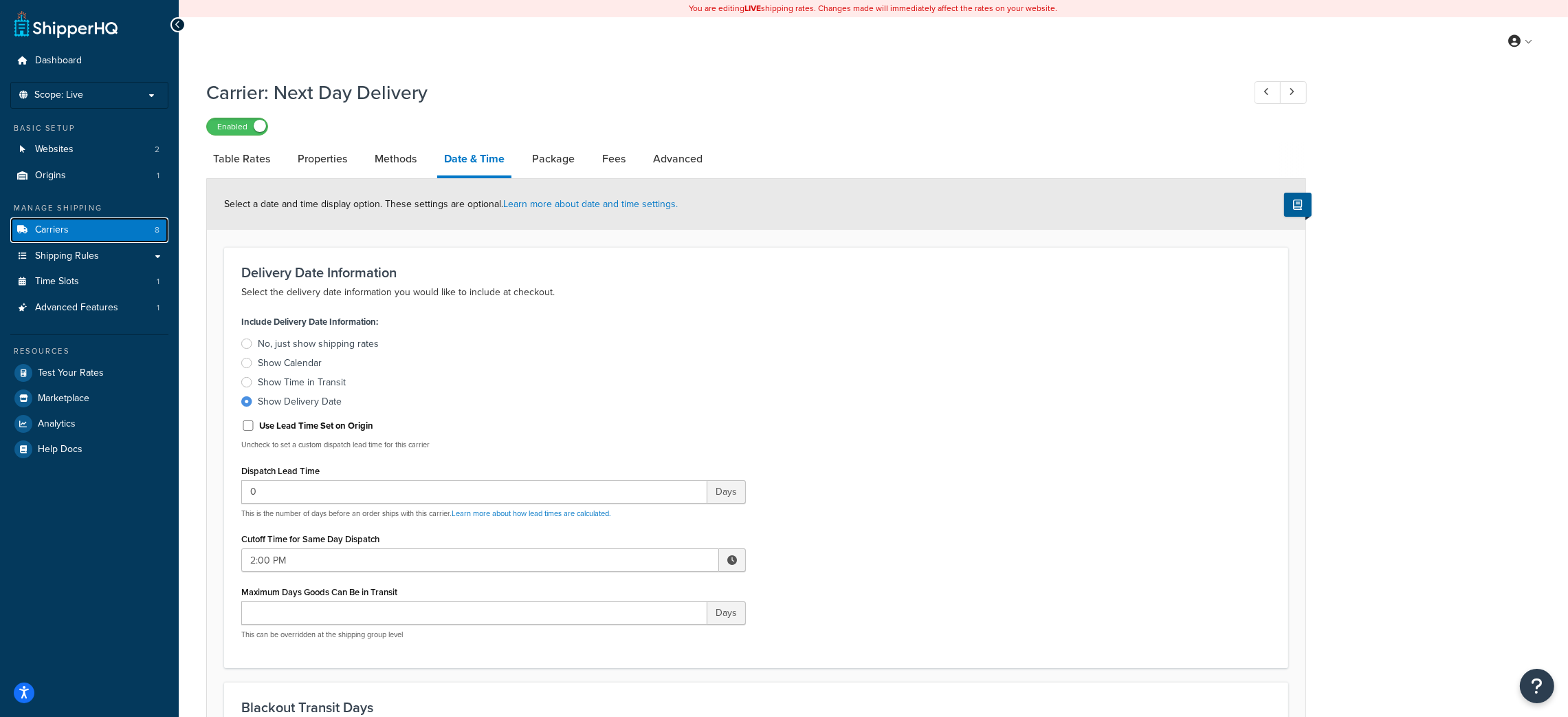
click at [61, 235] on span "Carriers" at bounding box center [52, 230] width 34 height 12
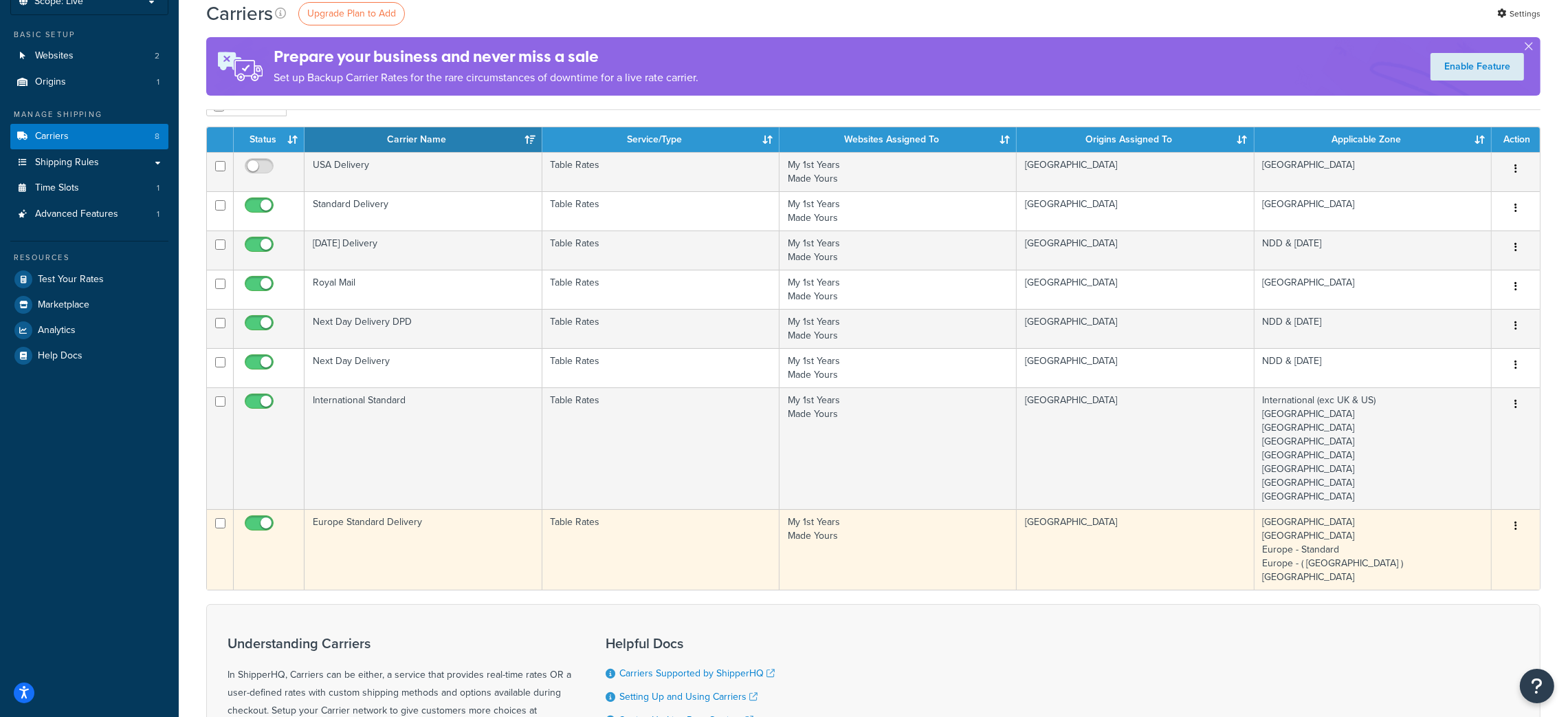
scroll to position [207, 0]
